Goal: Information Seeking & Learning: Learn about a topic

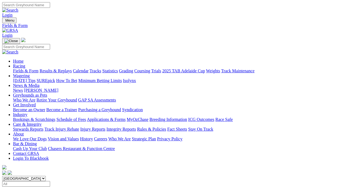
click at [26, 69] on link "Fields & Form" at bounding box center [25, 71] width 25 height 5
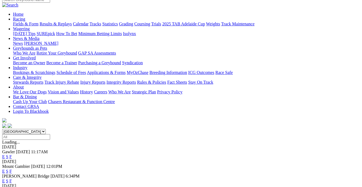
scroll to position [49, 0]
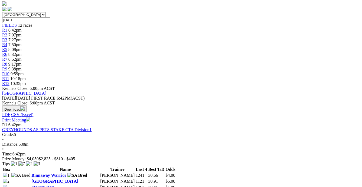
scroll to position [221, 0]
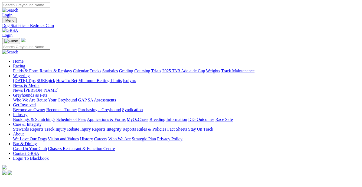
click at [88, 69] on link "Calendar" at bounding box center [81, 71] width 16 height 5
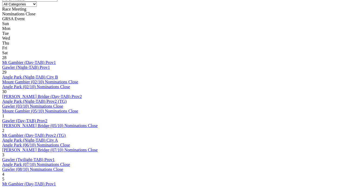
scroll to position [246, 0]
